Goal: Task Accomplishment & Management: Complete application form

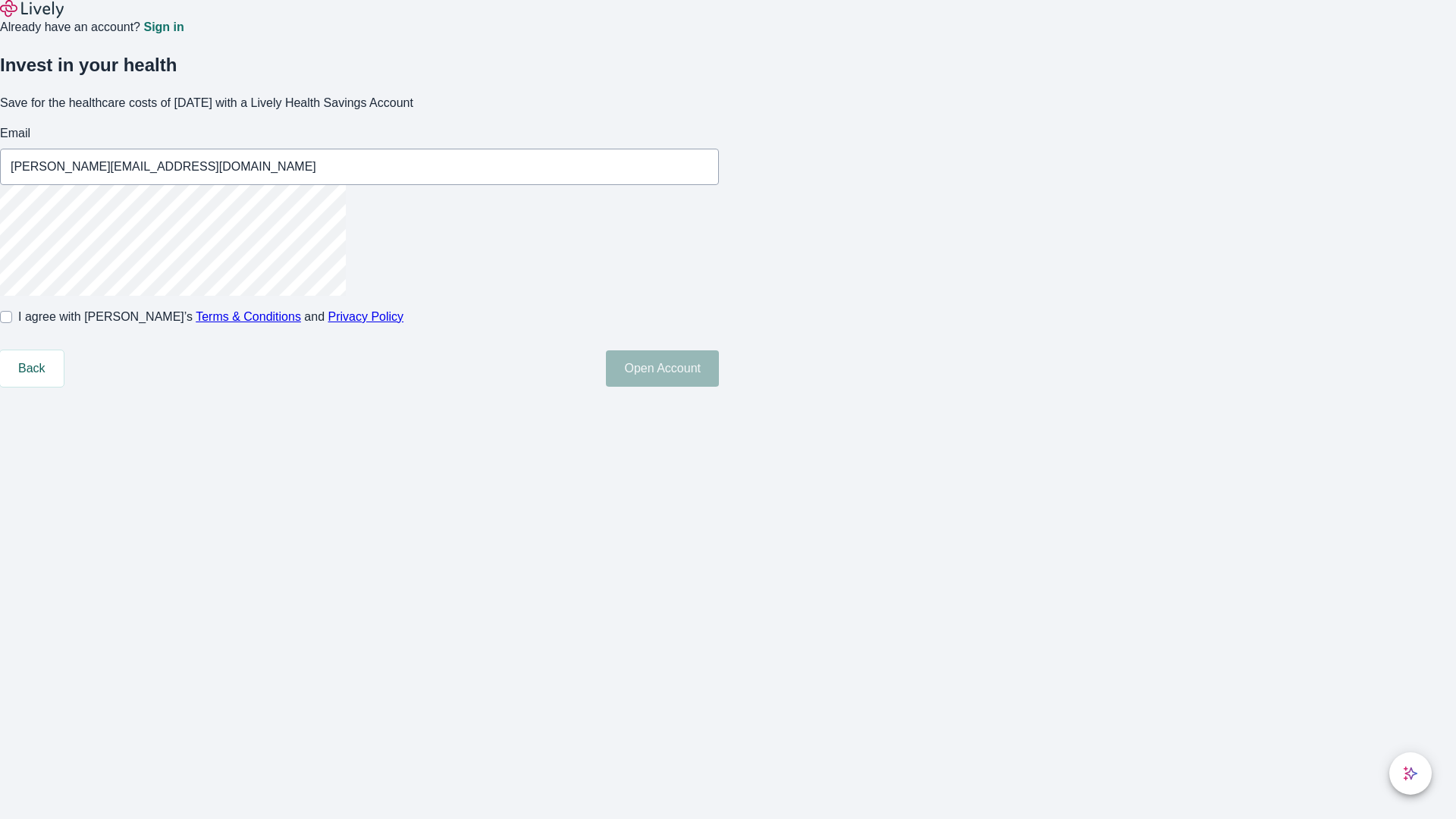
click at [12, 323] on input "I agree with Lively’s Terms & Conditions and Privacy Policy" at bounding box center [6, 317] width 12 height 12
checkbox input "true"
click at [718, 387] on button "Open Account" at bounding box center [662, 368] width 113 height 37
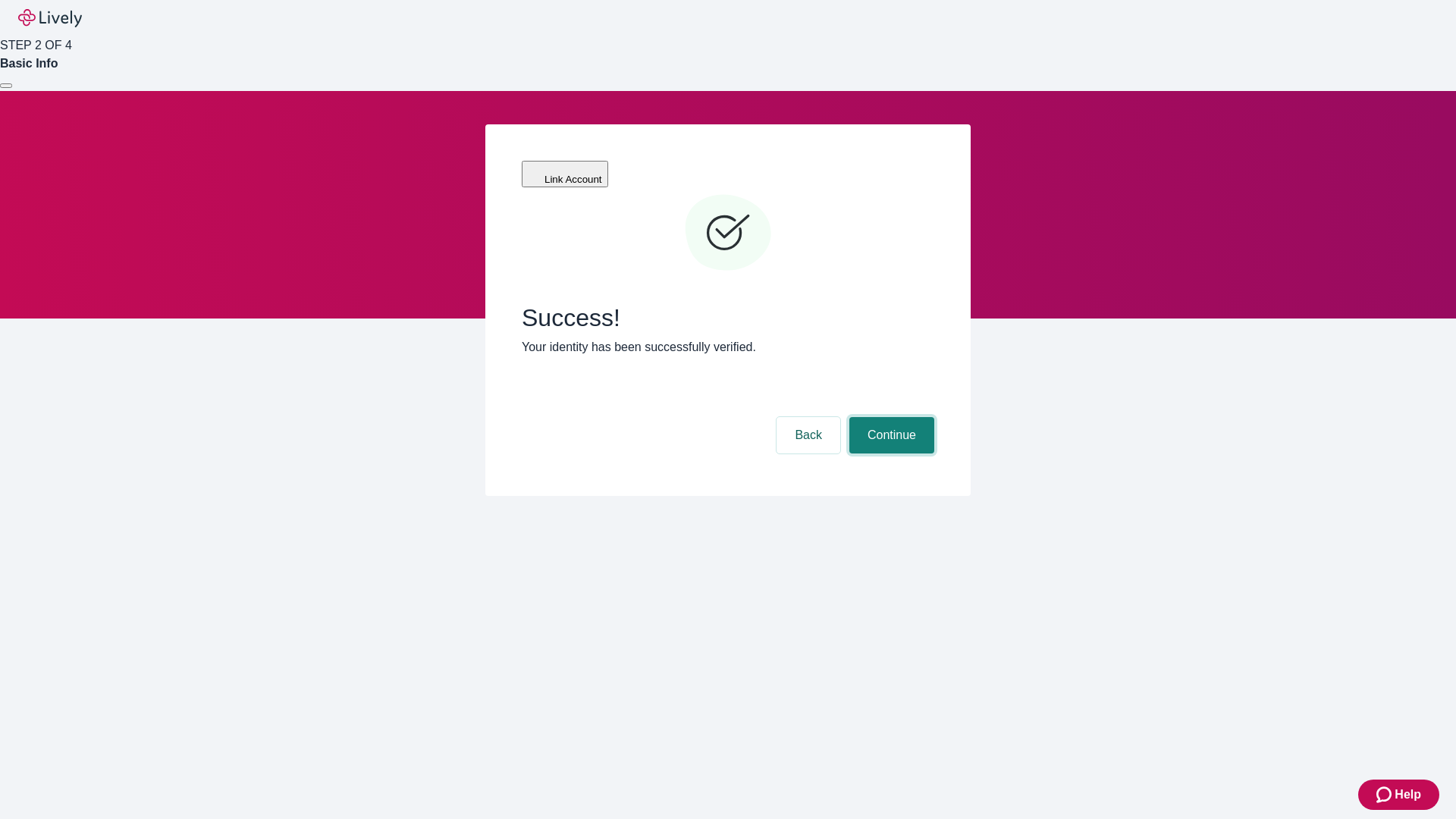
click at [889, 417] on button "Continue" at bounding box center [891, 436] width 85 height 37
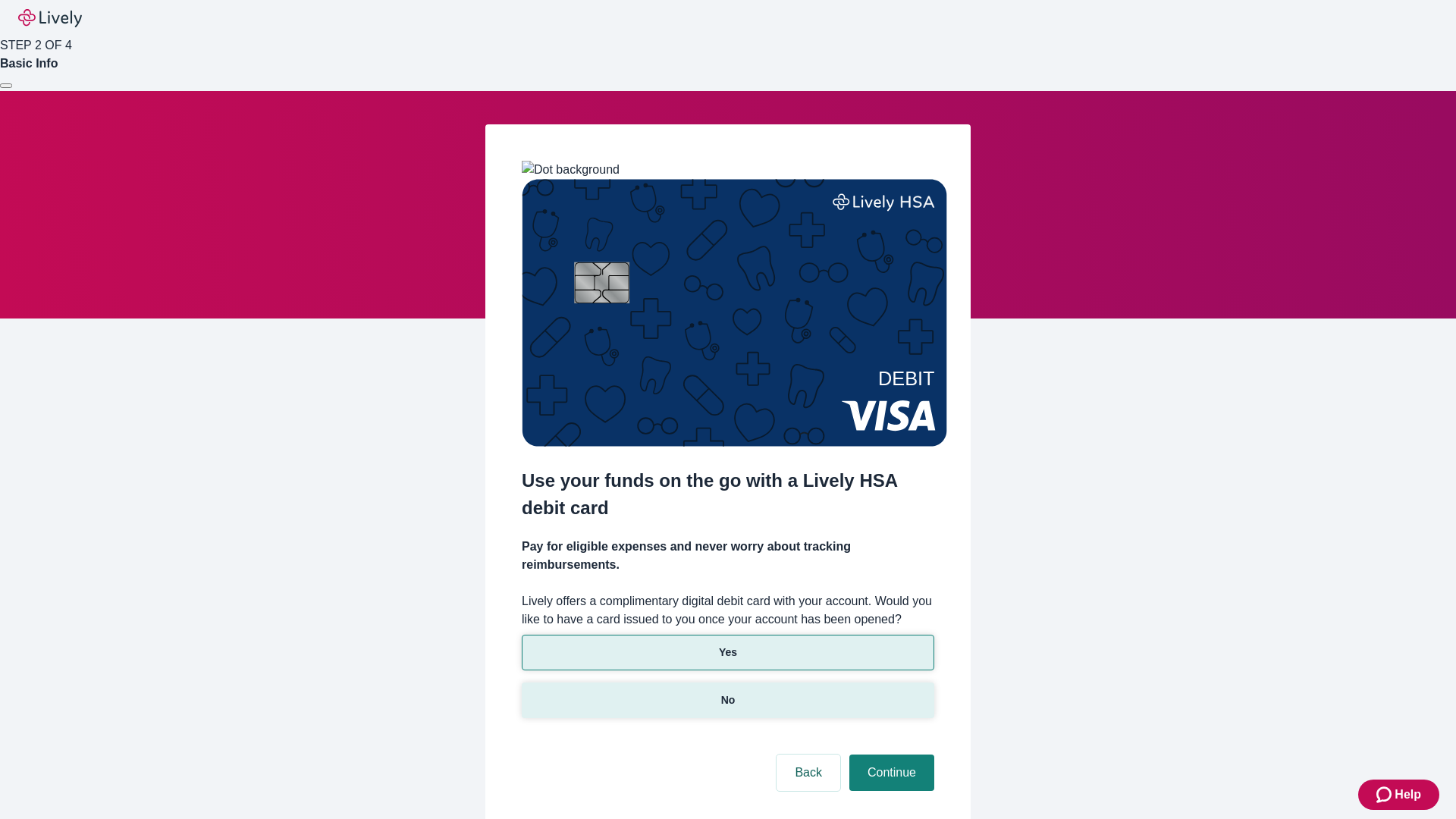
click at [727, 692] on p "No" at bounding box center [728, 700] width 14 height 16
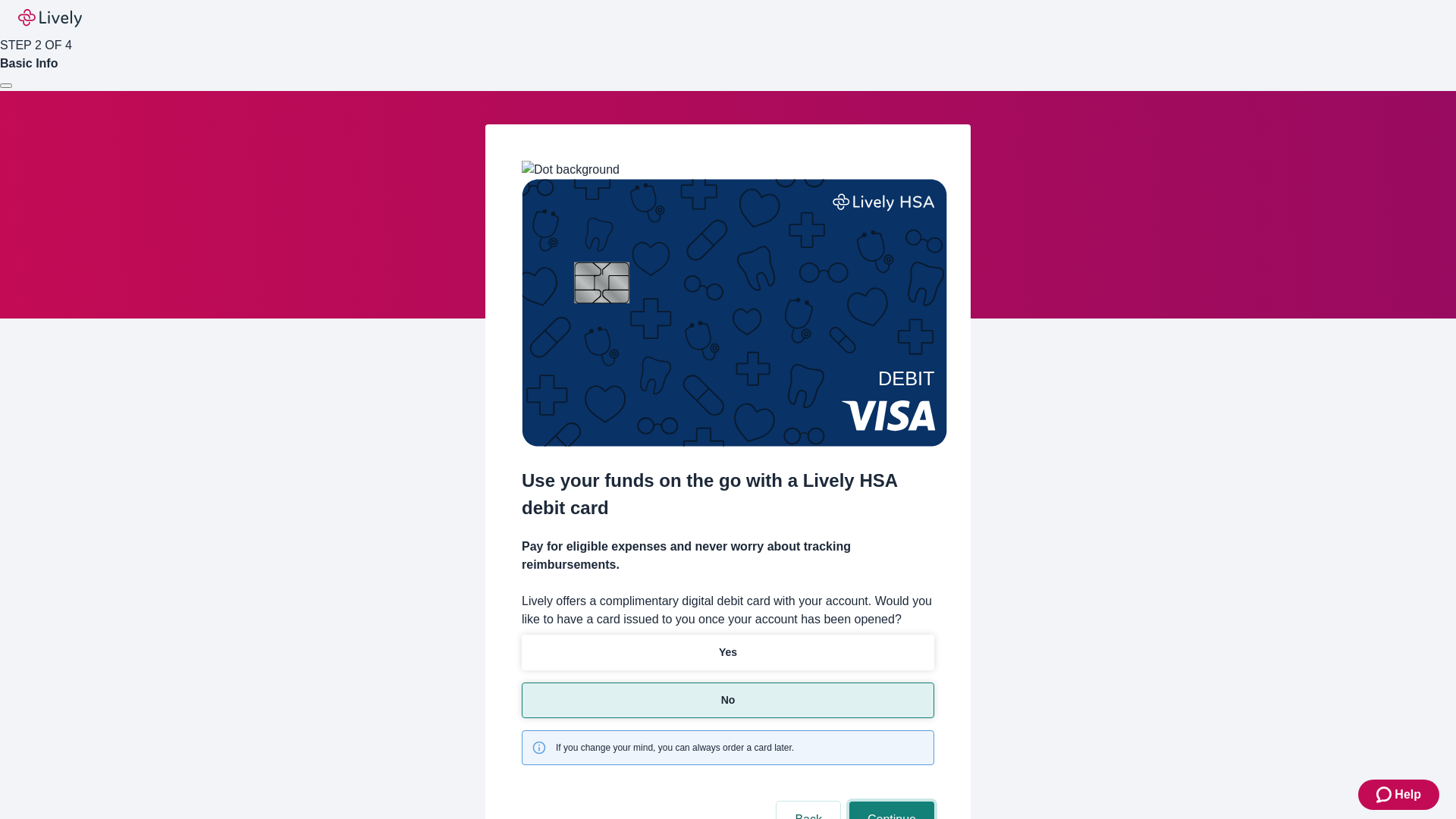
click at [889, 802] on button "Continue" at bounding box center [891, 820] width 85 height 37
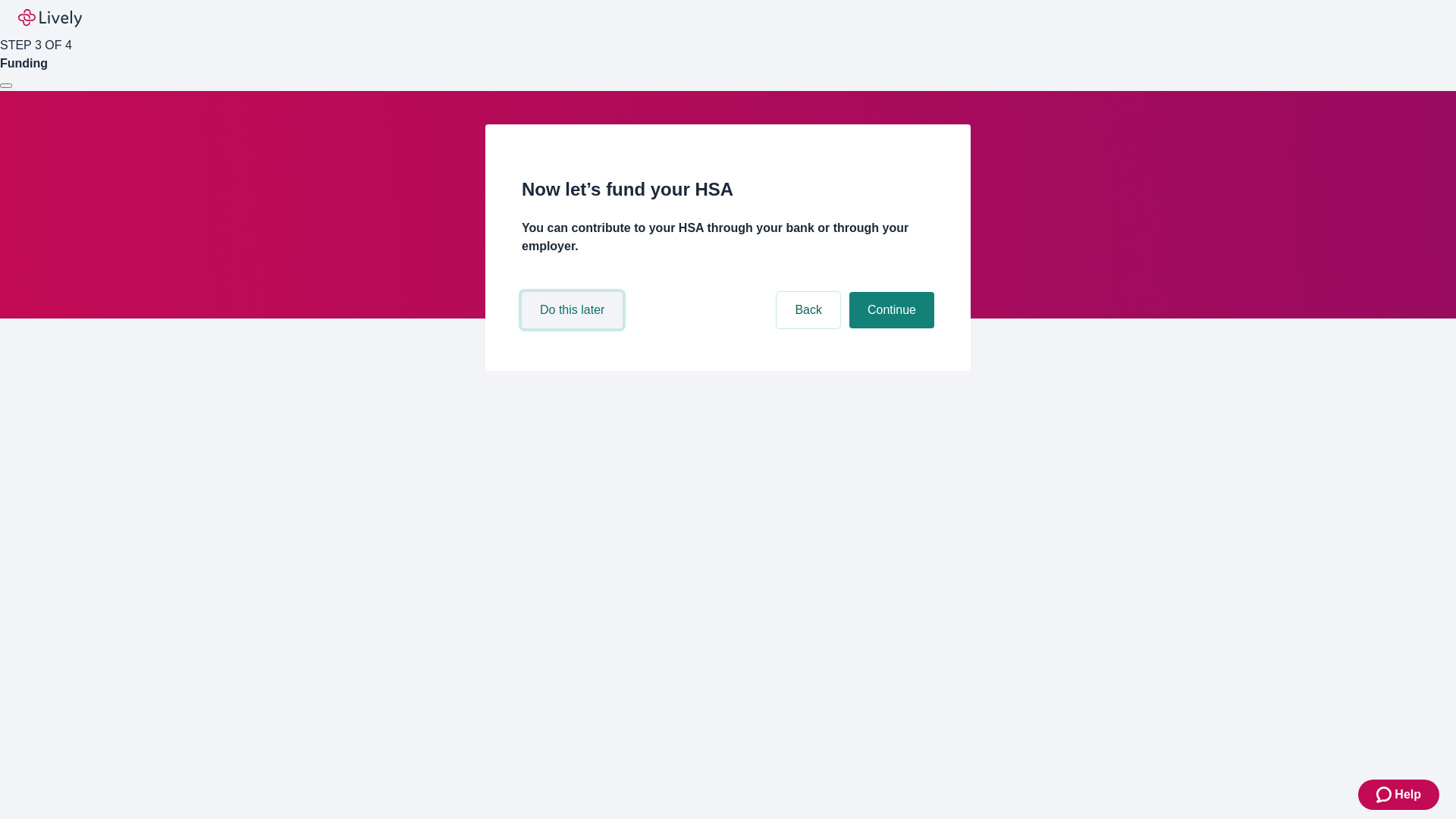
click at [574, 328] on button "Do this later" at bounding box center [571, 311] width 101 height 37
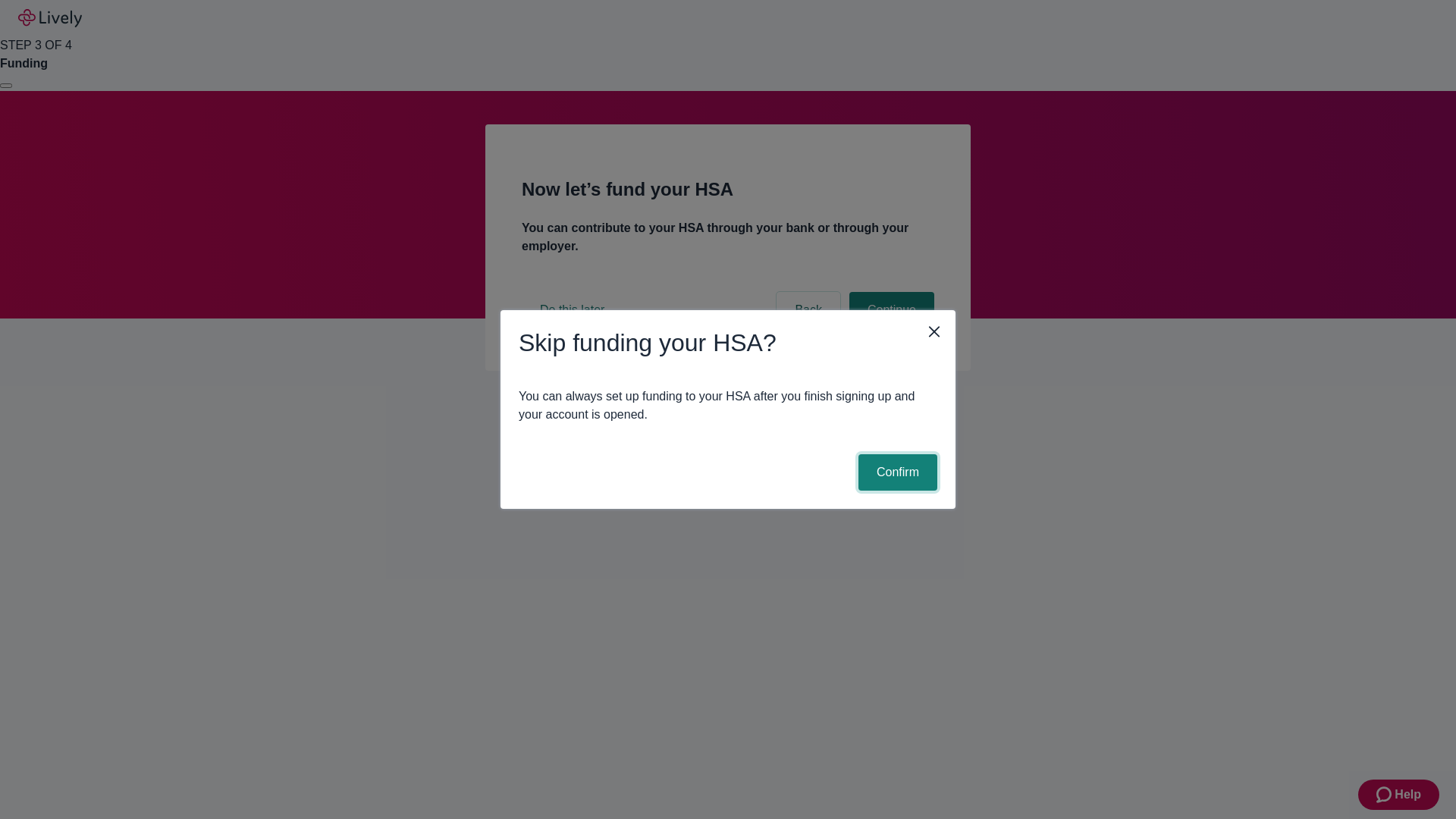
click at [895, 472] on button "Confirm" at bounding box center [898, 472] width 79 height 37
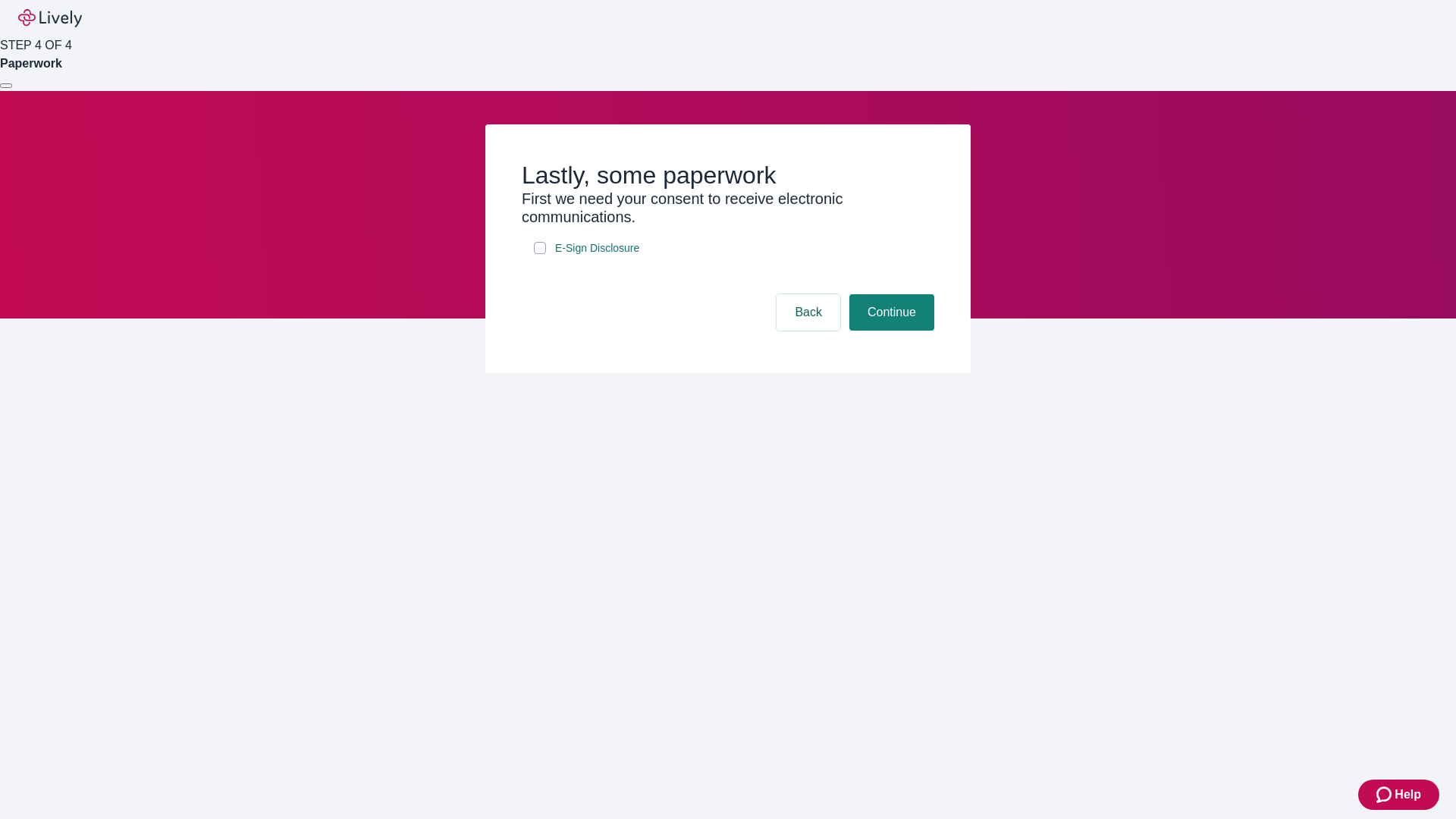
click at [540, 254] on input "E-Sign Disclosure" at bounding box center [540, 248] width 12 height 12
checkbox input "true"
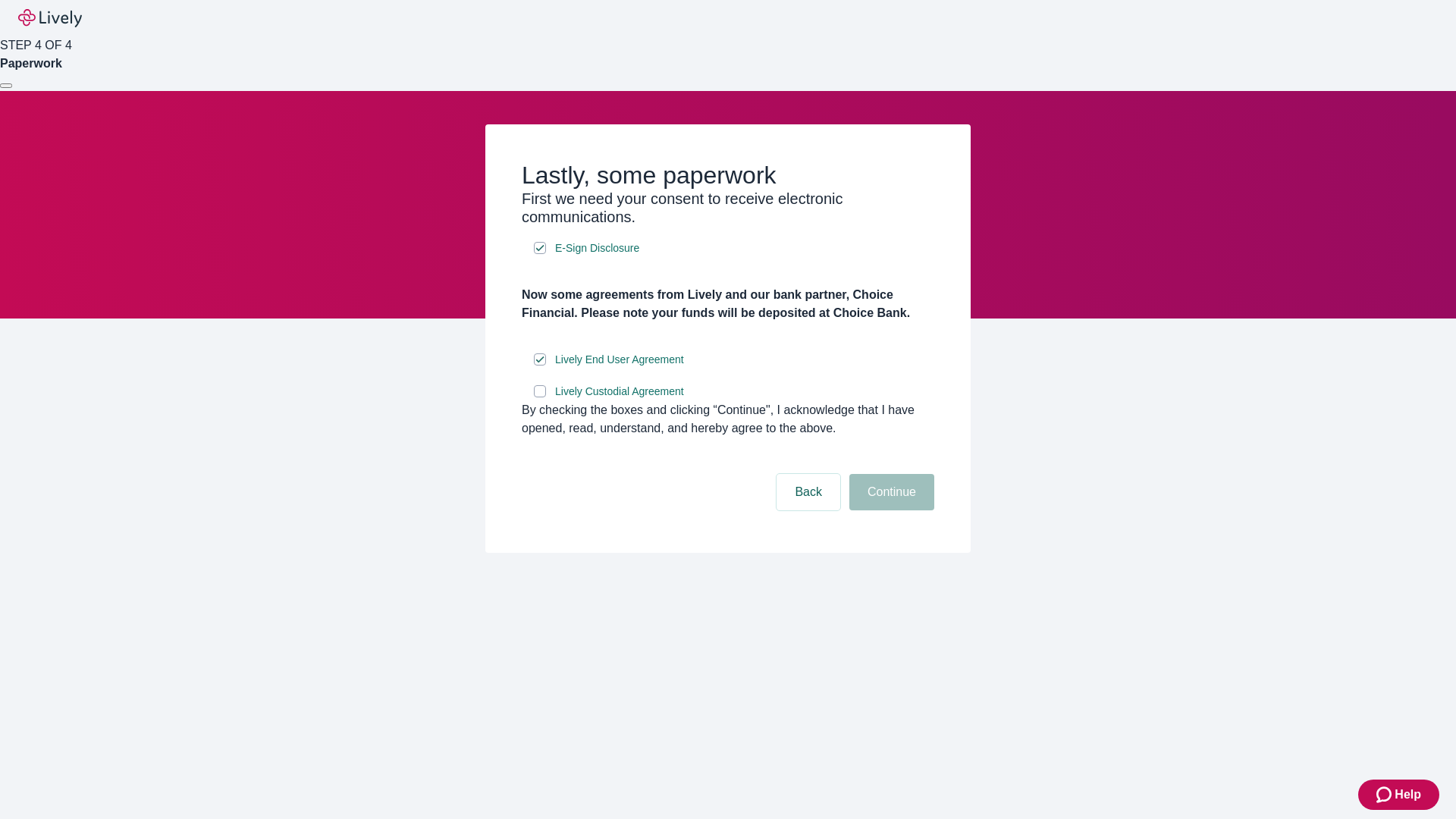
click at [540, 397] on input "Lively Custodial Agreement" at bounding box center [540, 391] width 12 height 12
checkbox input "true"
click at [889, 510] on button "Continue" at bounding box center [891, 493] width 85 height 37
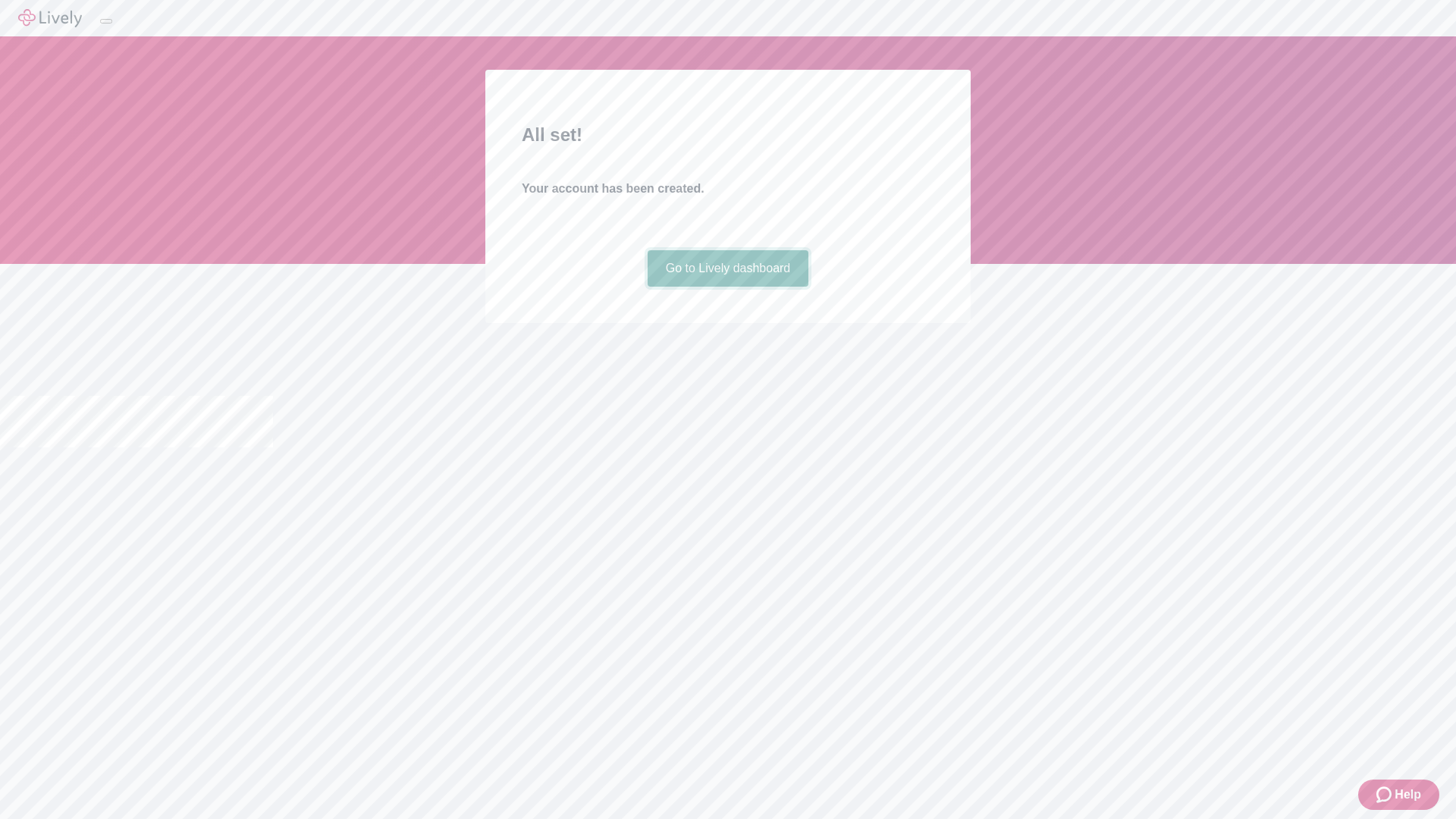
click at [727, 287] on link "Go to Lively dashboard" at bounding box center [728, 269] width 162 height 37
